Goal: Navigation & Orientation: Find specific page/section

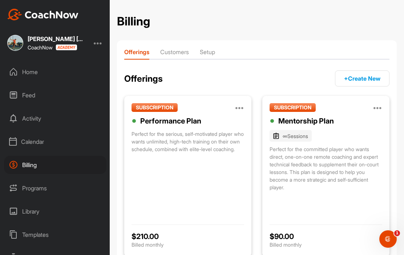
click at [173, 143] on div "Perfect for the serious, self-motivated player who wants unlimited, high-tech t…" at bounding box center [188, 164] width 113 height 69
click at [240, 105] on icon at bounding box center [240, 107] width 9 height 9
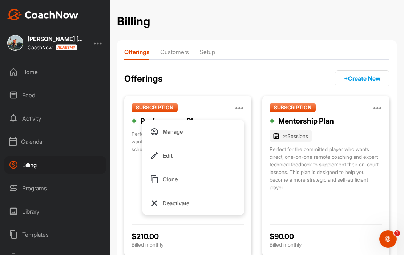
click at [207, 86] on div "Offerings + Create New" at bounding box center [257, 79] width 266 height 16
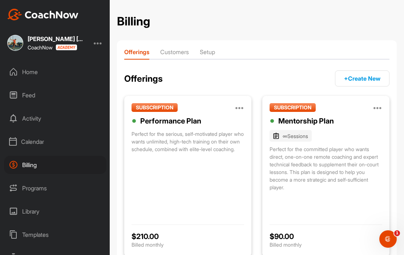
click at [242, 108] on icon at bounding box center [240, 107] width 9 height 9
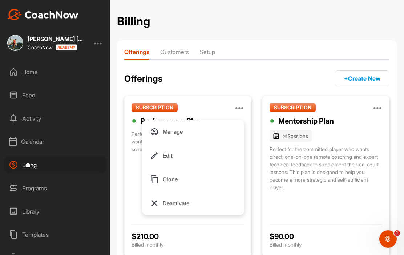
click at [167, 159] on p "Edit" at bounding box center [168, 156] width 10 height 8
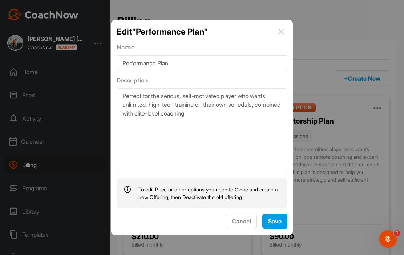
click at [282, 36] on img at bounding box center [281, 31] width 9 height 9
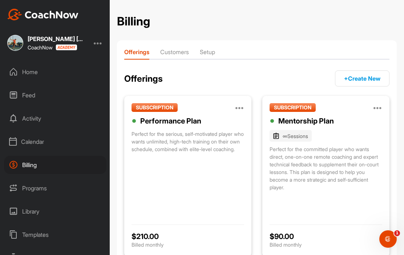
click at [32, 73] on div "Home" at bounding box center [55, 72] width 103 height 18
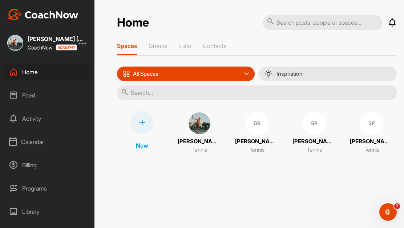
click at [160, 46] on p "Groups" at bounding box center [158, 45] width 19 height 7
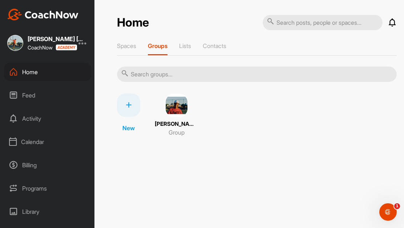
click at [178, 113] on img at bounding box center [176, 105] width 23 height 23
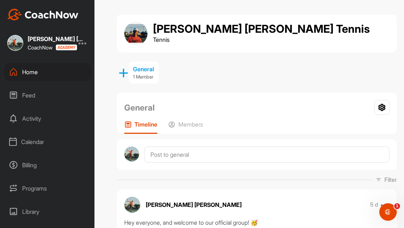
click at [31, 75] on div "Home" at bounding box center [47, 72] width 87 height 18
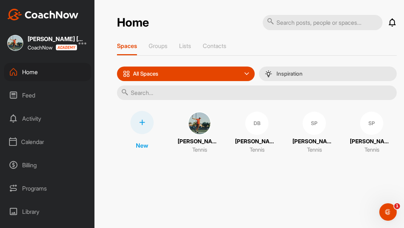
click at [403, 207] on div "Home Notifications Invitations This Month DB [PERSON_NAME] liked your post . 3 …" at bounding box center [257, 114] width 295 height 228
click at [391, 215] on icon "Open Intercom Messenger" at bounding box center [389, 212] width 12 height 12
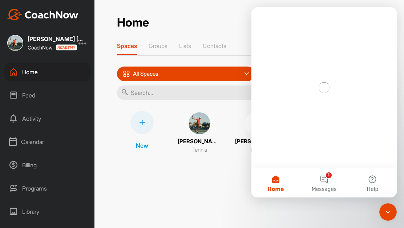
click at [392, 212] on icon "Close Intercom Messenger" at bounding box center [388, 212] width 9 height 9
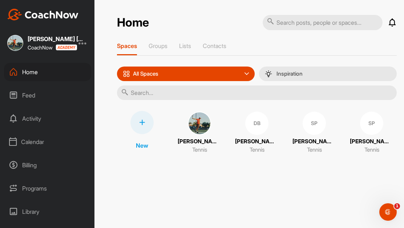
click at [388, 205] on div "Open Intercom Messenger" at bounding box center [388, 212] width 24 height 24
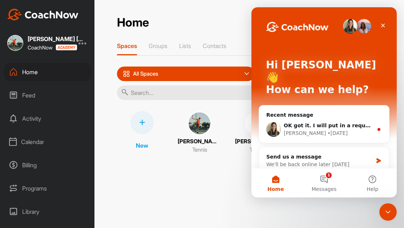
click at [385, 27] on icon "Close" at bounding box center [384, 26] width 4 height 4
